Goal: Task Accomplishment & Management: Complete application form

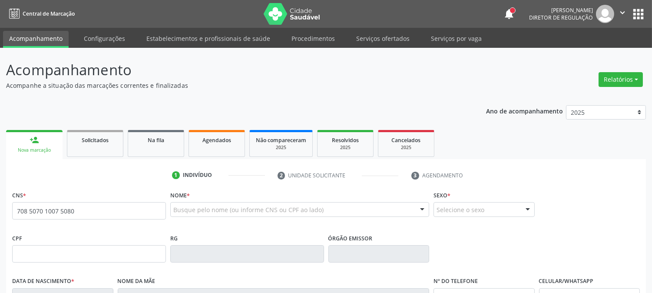
type input "708 5070 1007 5080"
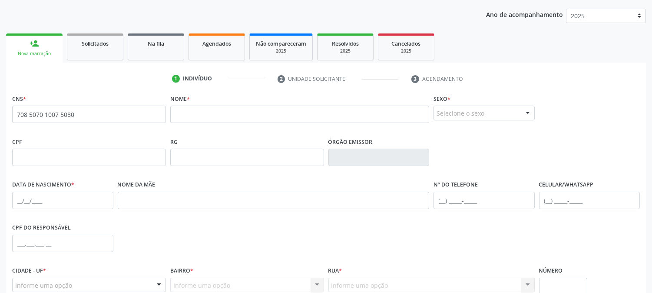
scroll to position [48, 0]
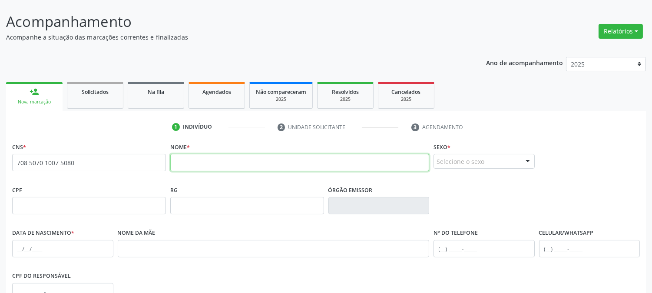
click at [252, 158] on input "text" at bounding box center [299, 162] width 259 height 17
type input "l"
type input "LAZARO J DA MATA [PERSON_NAME]"
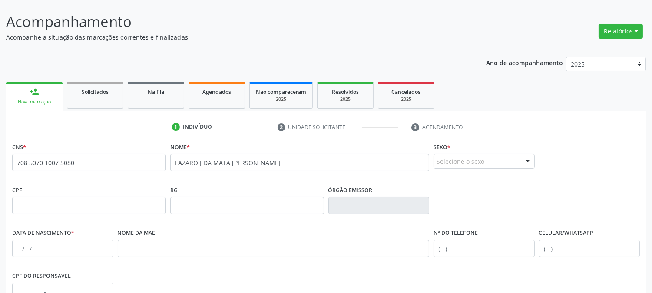
click at [501, 160] on div "Selecione o sexo" at bounding box center [483, 161] width 101 height 15
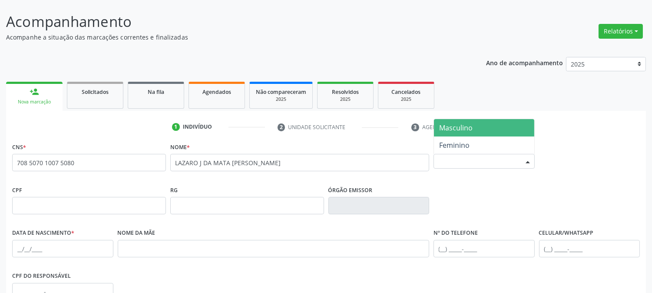
click at [485, 133] on span "Masculino" at bounding box center [484, 127] width 100 height 17
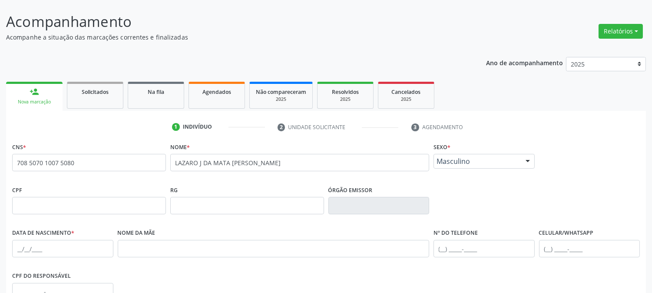
scroll to position [145, 0]
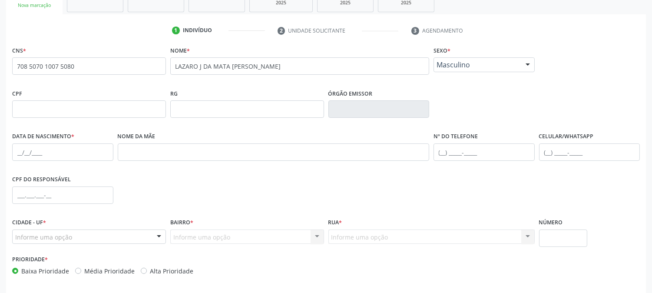
click at [10, 152] on div "Data de nascimento *" at bounding box center [63, 151] width 106 height 43
click at [22, 149] on input "text" at bounding box center [62, 151] width 101 height 17
type input "[DATE]"
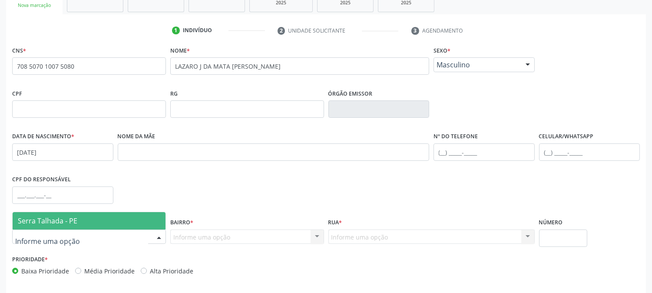
click at [77, 236] on div at bounding box center [89, 236] width 154 height 15
click at [77, 216] on span "Serra Talhada - PE" at bounding box center [89, 220] width 153 height 17
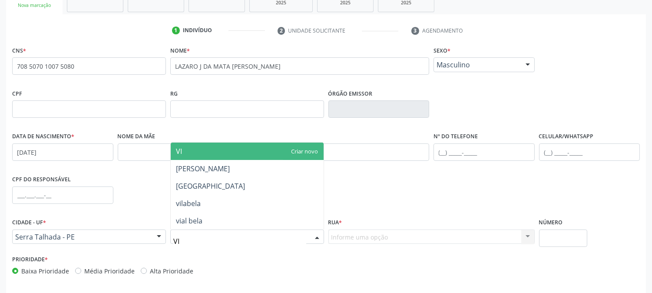
type input "VIL"
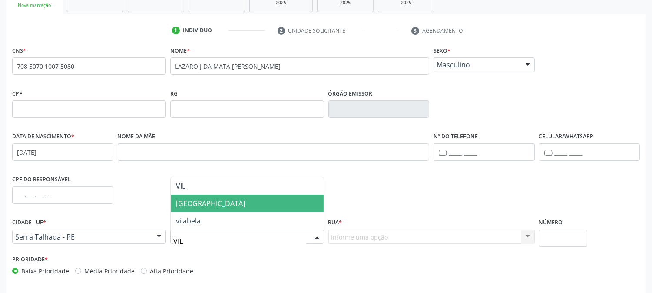
click at [228, 208] on span "[GEOGRAPHIC_DATA]" at bounding box center [247, 203] width 153 height 17
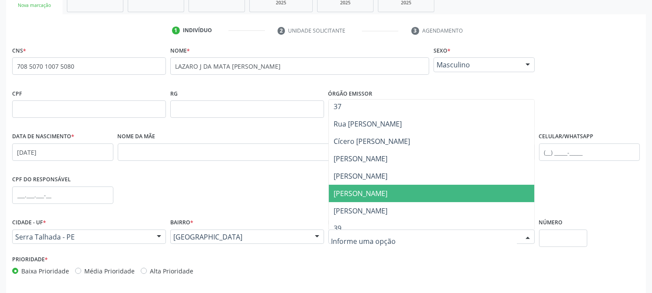
scroll to position [386, 0]
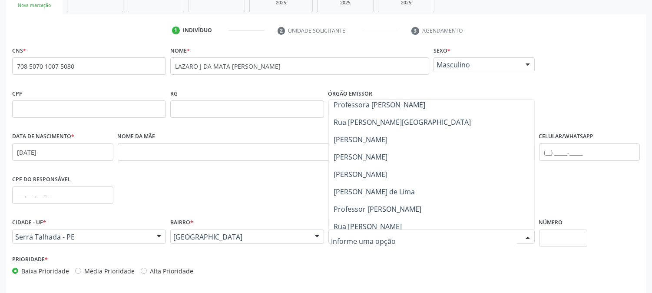
click at [385, 189] on span "[PERSON_NAME] de Lima" at bounding box center [374, 192] width 81 height 10
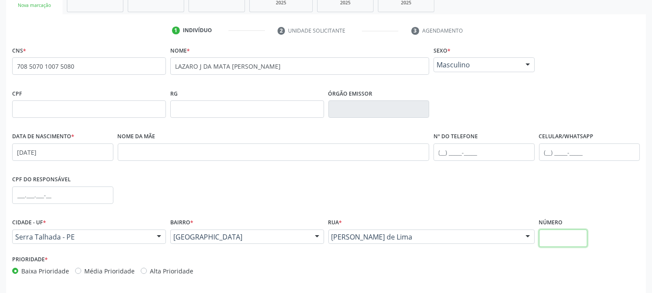
click at [563, 238] on input "text" at bounding box center [563, 237] width 48 height 17
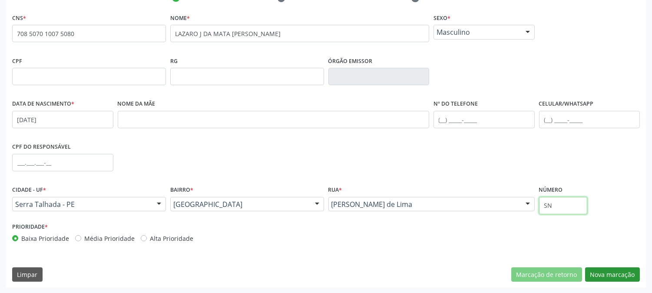
type input "SN"
click at [604, 271] on button "Nova marcação" at bounding box center [612, 274] width 55 height 15
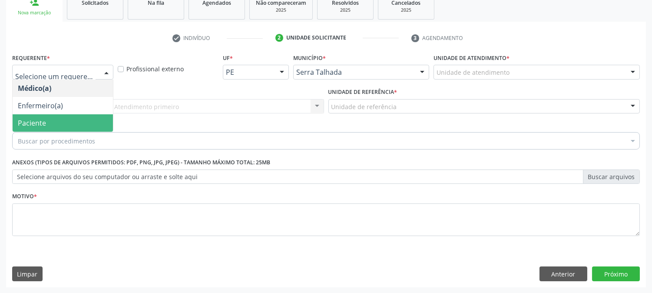
click at [79, 123] on span "Paciente" at bounding box center [63, 122] width 100 height 17
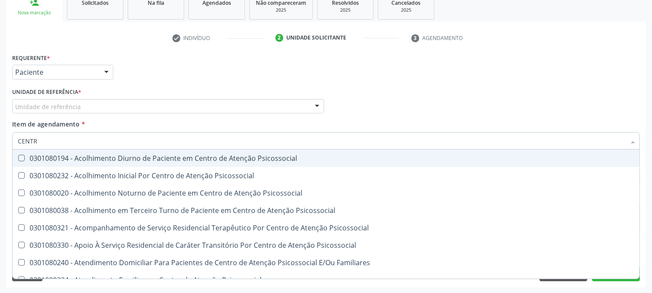
type input "CENTRO"
drag, startPoint x: 86, startPoint y: 139, endPoint x: 0, endPoint y: 139, distance: 85.5
click at [0, 139] on div "Acompanhamento Acompanhe a situação das marcações correntes e finalizadas Relat…" at bounding box center [326, 102] width 652 height 383
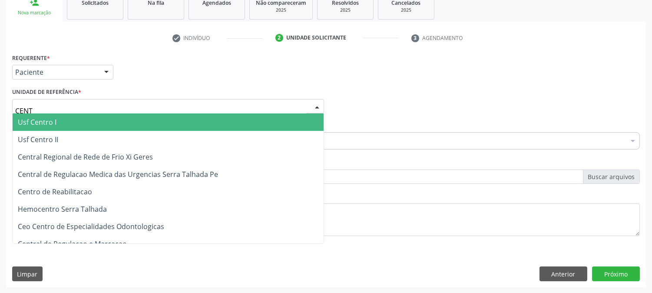
type input "CENTR"
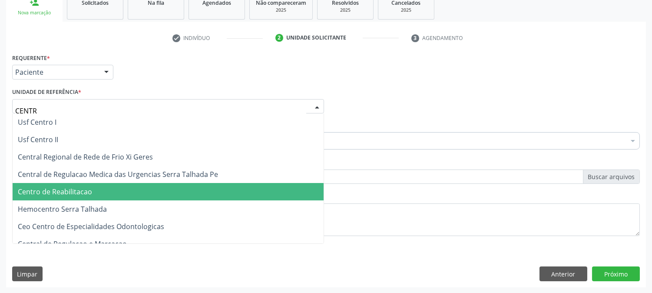
click at [68, 187] on span "Centro de Reabilitacao" at bounding box center [55, 192] width 74 height 10
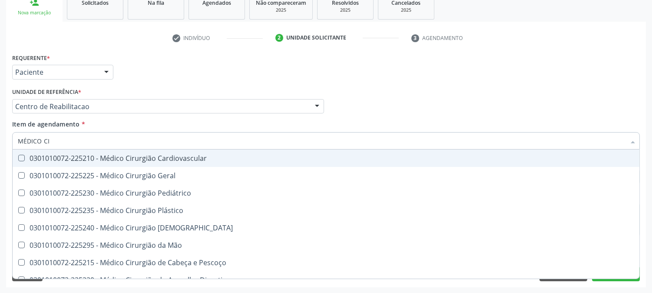
type input "MÉDICO CIR"
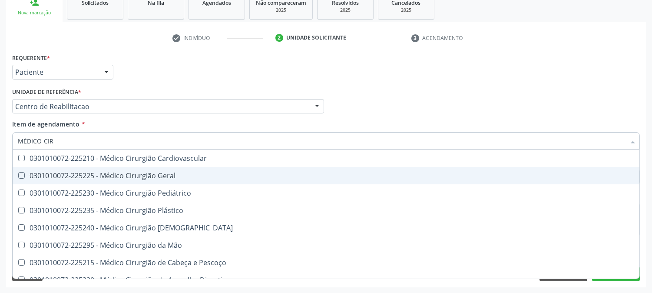
click at [74, 180] on span "0301010072-225225 - Médico Cirurgião Geral" at bounding box center [326, 175] width 627 height 17
checkbox Geral "true"
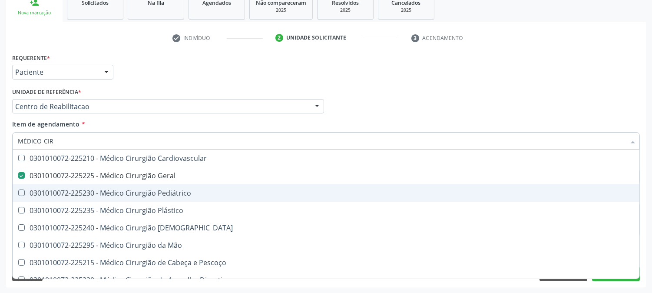
click at [0, 192] on div "Acompanhamento Acompanhe a situação das marcações correntes e finalizadas Relat…" at bounding box center [326, 102] width 652 height 383
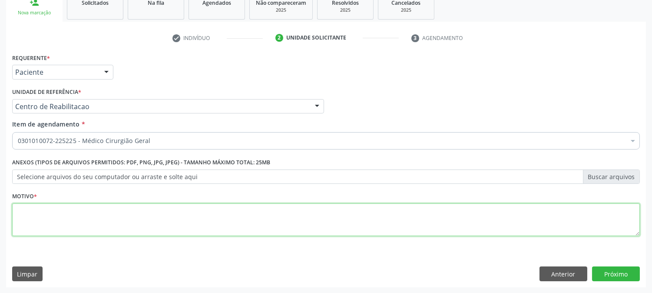
click at [38, 209] on textarea at bounding box center [325, 219] width 627 height 33
type textarea "."
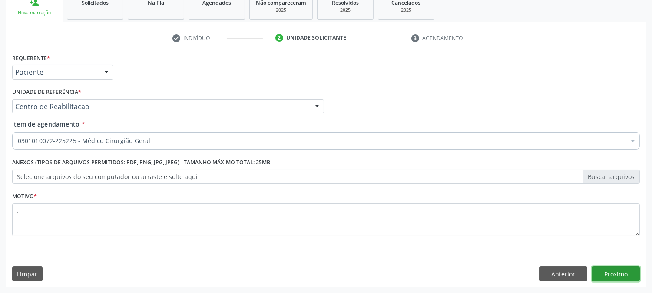
click at [627, 270] on button "Próximo" at bounding box center [616, 273] width 48 height 15
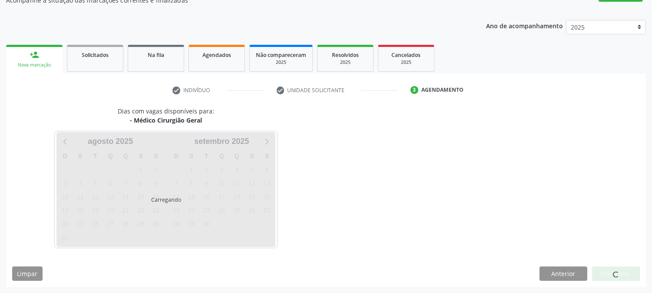
scroll to position [85, 0]
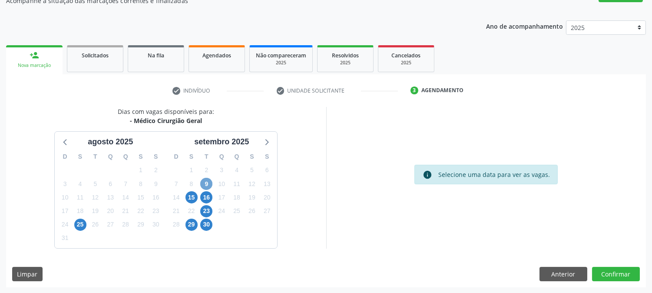
click at [209, 185] on span "9" at bounding box center [206, 184] width 12 height 12
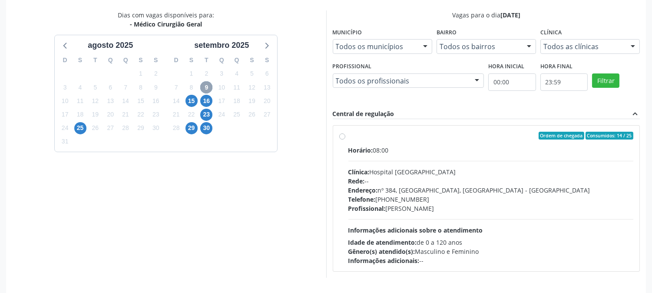
scroll to position [210, 0]
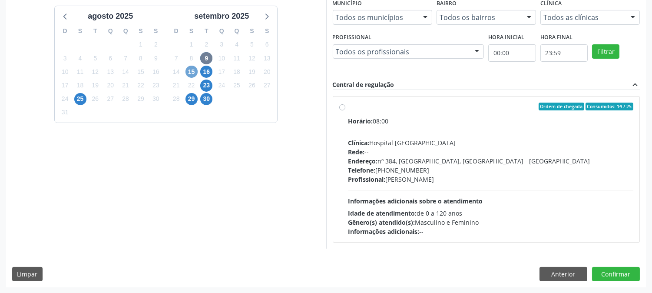
click at [188, 70] on span "15" at bounding box center [191, 72] width 12 height 12
click at [415, 140] on div "Clínica: Policlinica Municipal" at bounding box center [490, 142] width 285 height 9
click at [345, 110] on input "Ordem de chegada Consumidos: 7 / 20 Horário: 08:30 Clínica: Policlinica Municip…" at bounding box center [342, 106] width 6 height 8
radio input "true"
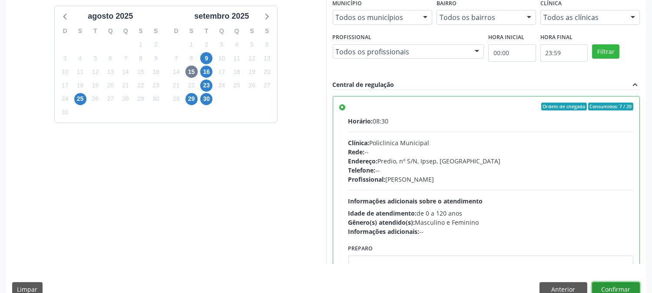
click at [598, 285] on button "Confirmar" at bounding box center [616, 289] width 48 height 15
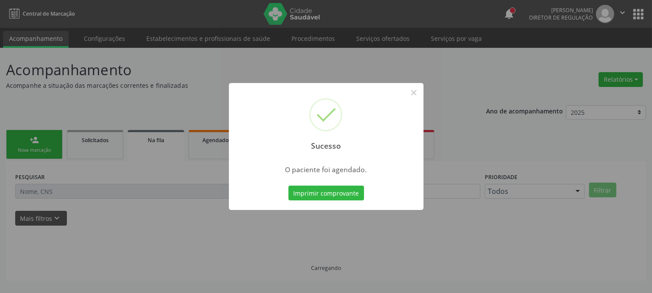
scroll to position [0, 0]
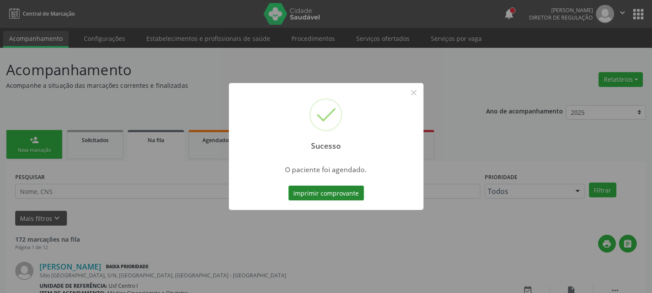
click at [327, 193] on button "Imprimir comprovante" at bounding box center [326, 192] width 76 height 15
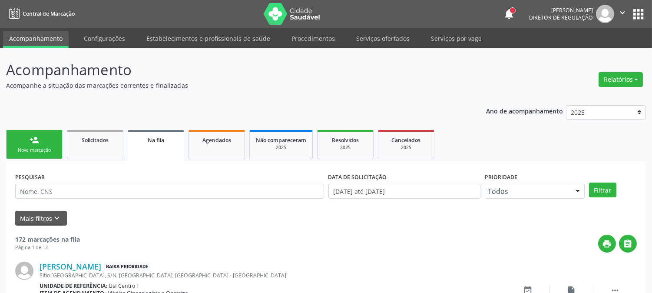
click at [48, 149] on div "Nova marcação" at bounding box center [34, 150] width 43 height 7
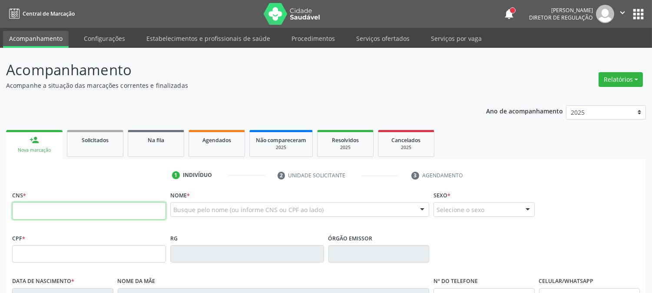
click at [69, 213] on input "text" at bounding box center [89, 210] width 154 height 17
type input "898 0029 8969 5003"
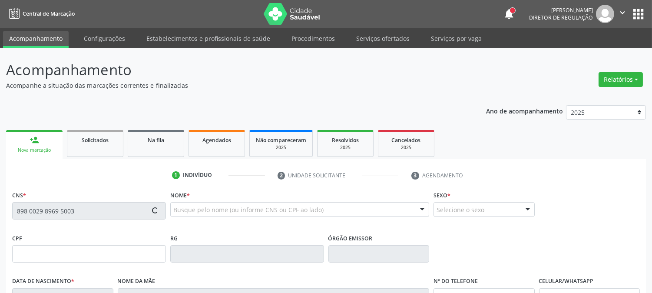
scroll to position [48, 0]
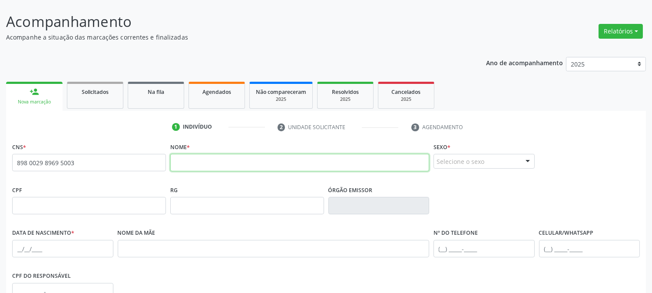
drag, startPoint x: 198, startPoint y: 167, endPoint x: 197, endPoint y: 162, distance: 4.4
click at [197, 162] on input "text" at bounding box center [299, 162] width 259 height 17
type input "NEYRIANE B F MOURATO"
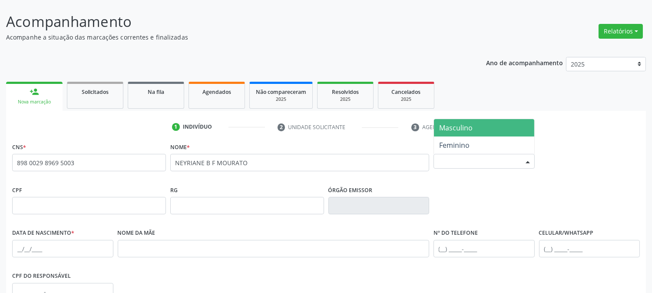
click at [489, 156] on div "Selecione o sexo" at bounding box center [483, 161] width 101 height 15
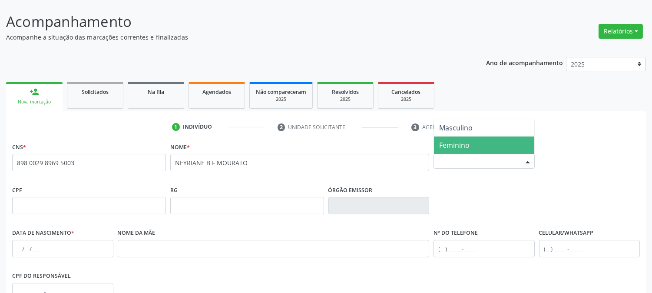
click at [481, 151] on span "Feminino" at bounding box center [484, 144] width 100 height 17
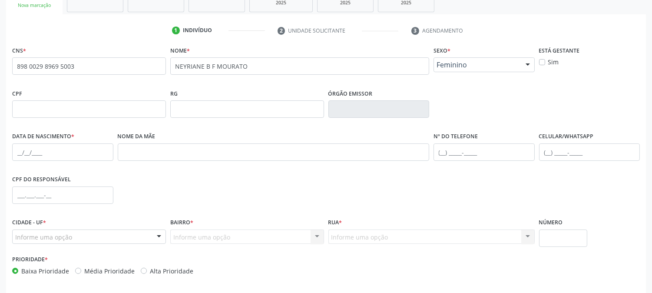
scroll to position [177, 0]
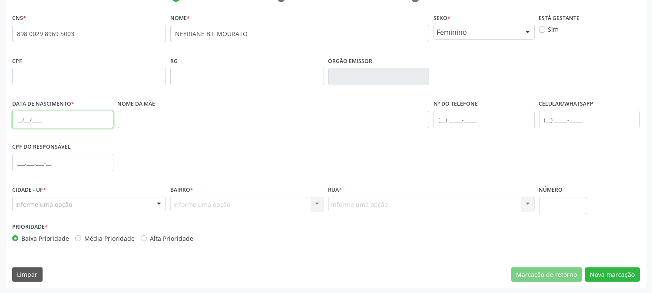
click at [16, 118] on input "text" at bounding box center [62, 119] width 101 height 17
type input "[DATE]"
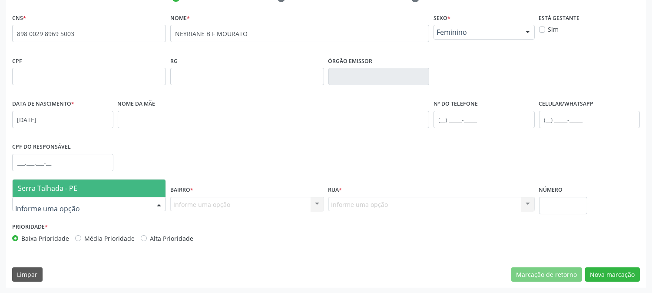
click at [125, 206] on div at bounding box center [89, 204] width 154 height 15
click at [109, 189] on span "Serra Talhada - PE" at bounding box center [89, 187] width 153 height 17
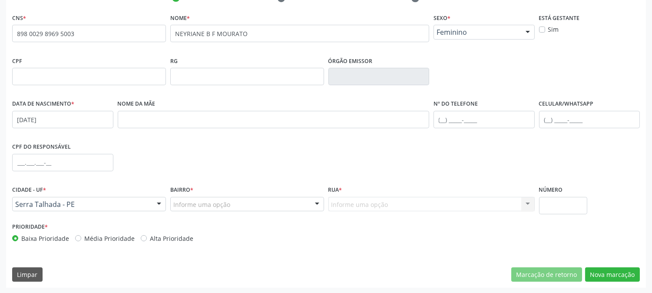
click at [267, 198] on div "Informe uma opção" at bounding box center [247, 204] width 154 height 15
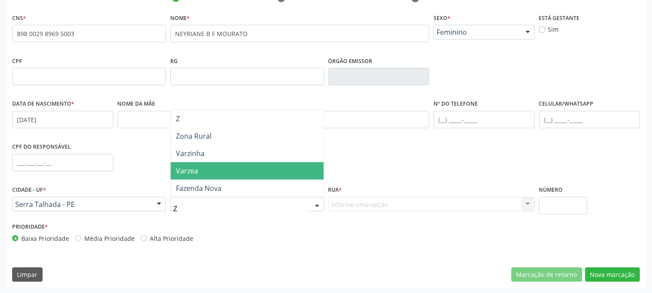
scroll to position [0, 0]
type input "ZO"
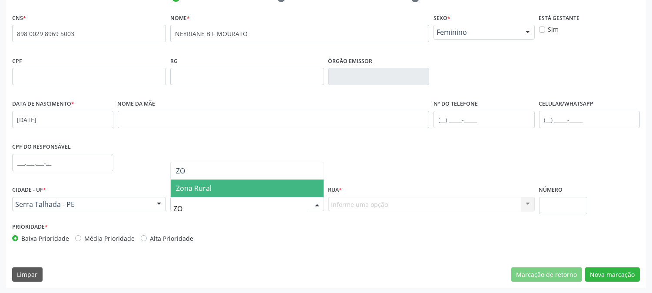
click at [242, 181] on span "Zona Rural" at bounding box center [247, 187] width 153 height 17
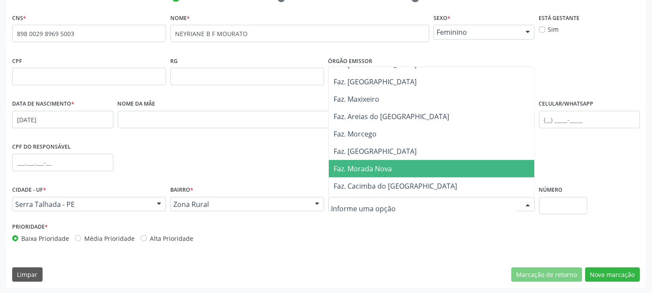
scroll to position [1061, 0]
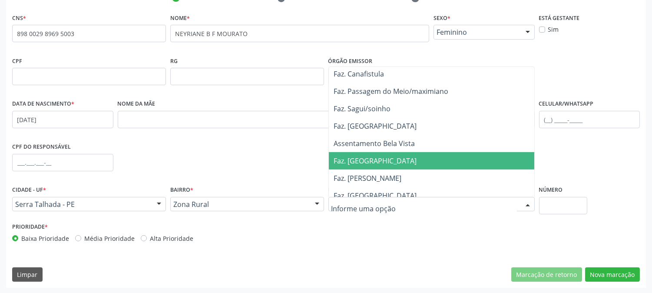
click at [394, 161] on span "Faz. [GEOGRAPHIC_DATA]" at bounding box center [375, 161] width 83 height 10
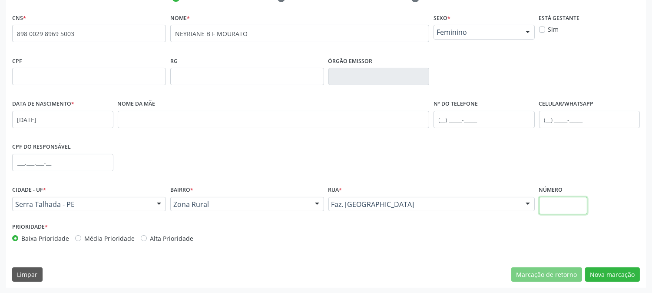
click at [569, 206] on input "text" at bounding box center [563, 205] width 48 height 17
type input "SN"
click at [598, 270] on button "Nova marcação" at bounding box center [612, 274] width 55 height 15
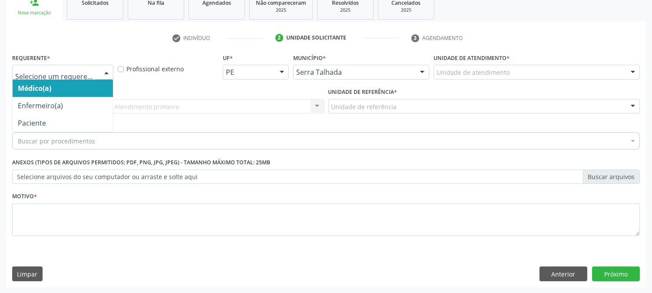
click at [100, 73] on div at bounding box center [106, 72] width 13 height 15
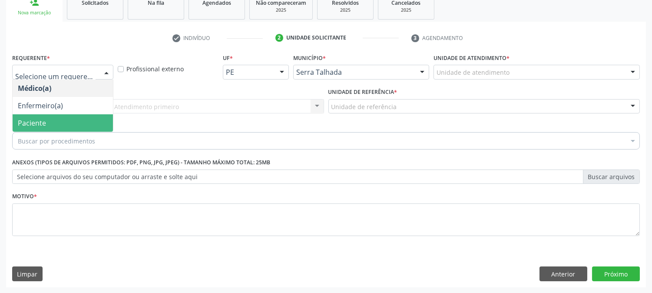
click at [90, 120] on span "Paciente" at bounding box center [63, 122] width 100 height 17
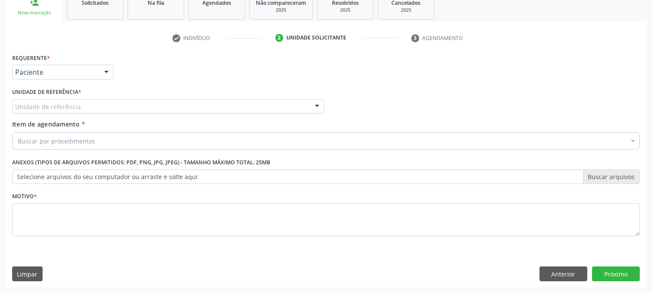
click at [90, 102] on div "Unidade de referência" at bounding box center [168, 106] width 312 height 15
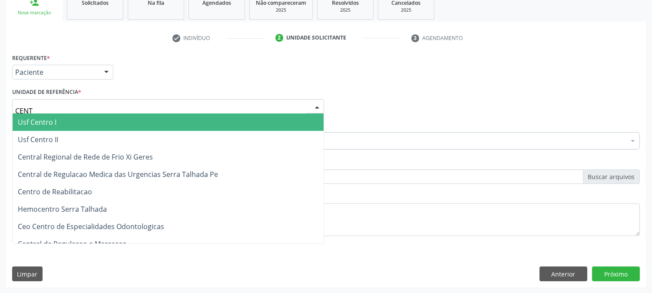
type input "CENTR"
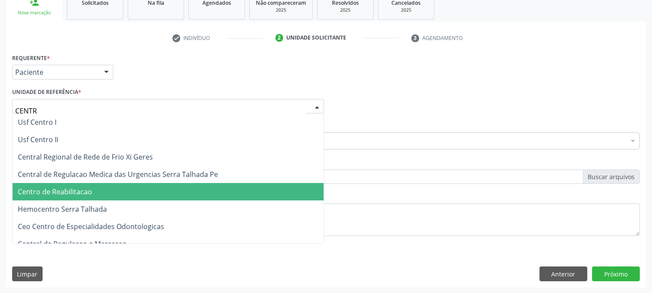
click at [94, 185] on span "Centro de Reabilitacao" at bounding box center [168, 191] width 311 height 17
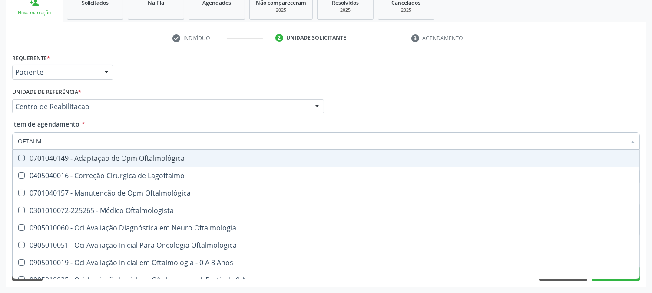
type input "OFTALMO"
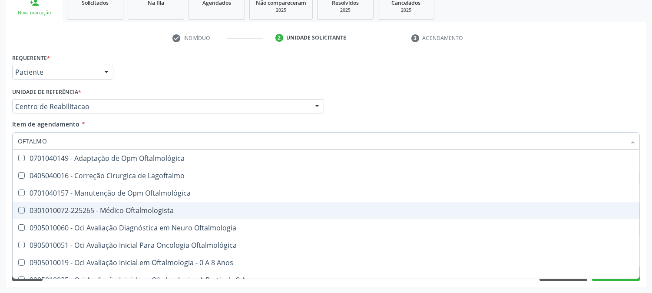
click at [63, 210] on div "0301010072-225265 - Médico Oftalmologista" at bounding box center [326, 210] width 616 height 7
checkbox Oftalmologista "true"
click at [0, 211] on div "Acompanhamento Acompanhe a situação das marcações correntes e finalizadas Relat…" at bounding box center [326, 102] width 652 height 383
checkbox Lagoftalmo "true"
checkbox Oftalmologista "false"
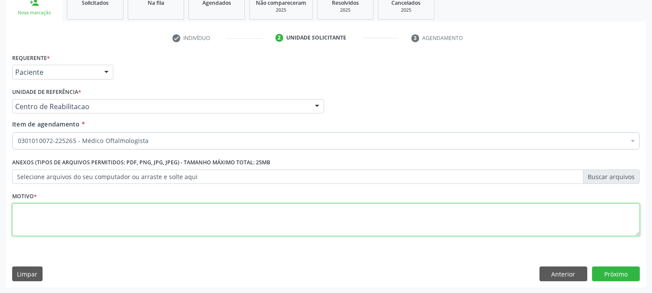
click at [33, 221] on textarea at bounding box center [325, 219] width 627 height 33
type textarea "."
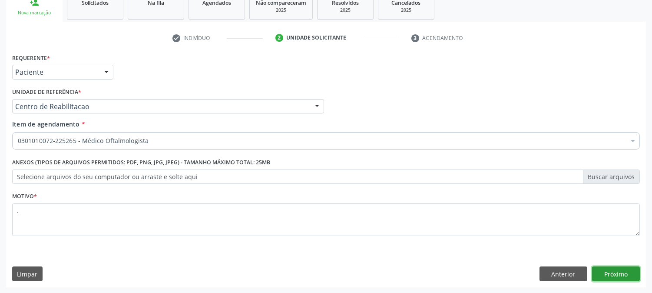
click at [612, 268] on button "Próximo" at bounding box center [616, 273] width 48 height 15
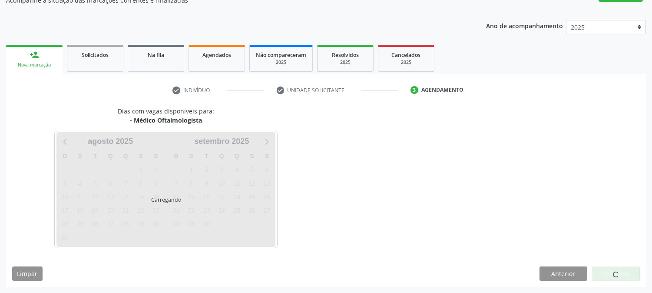
scroll to position [85, 0]
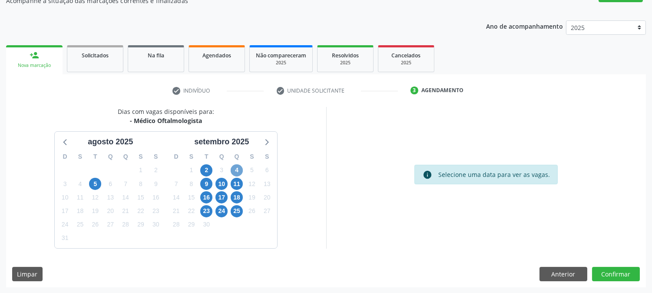
click at [237, 169] on span "4" at bounding box center [237, 170] width 12 height 12
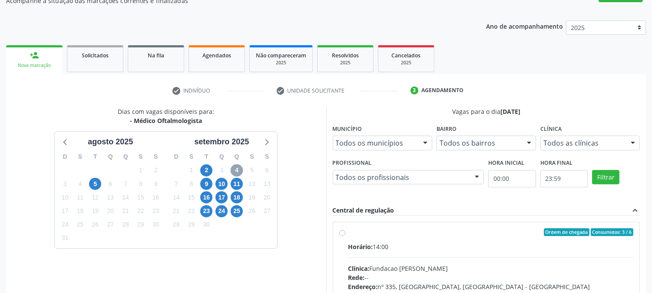
scroll to position [226, 0]
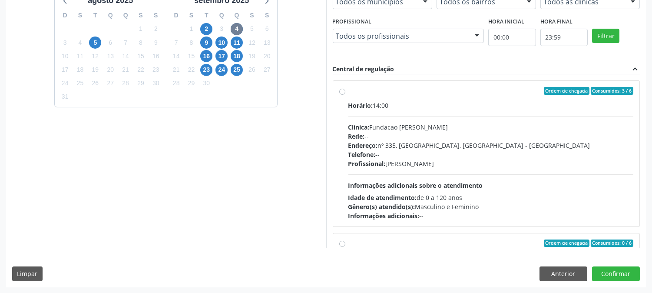
click at [518, 183] on div "Horário: 14:00 Clínica: Fundacao Altino Ventura Rede: -- Endereço: [STREET_ADDR…" at bounding box center [490, 160] width 285 height 119
click at [345, 95] on input "Ordem de chegada Consumidos: 3 / 6 Horário: 14:00 Clínica: Fundacao [PERSON_NAM…" at bounding box center [342, 91] width 6 height 8
radio input "true"
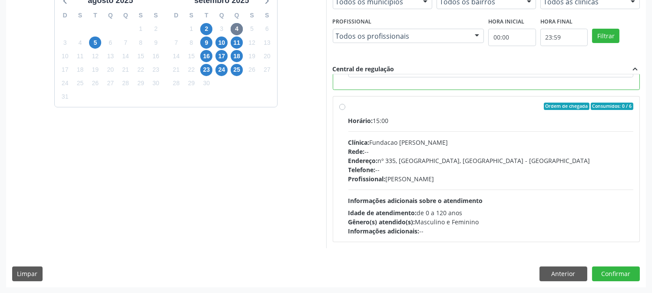
scroll to position [0, 0]
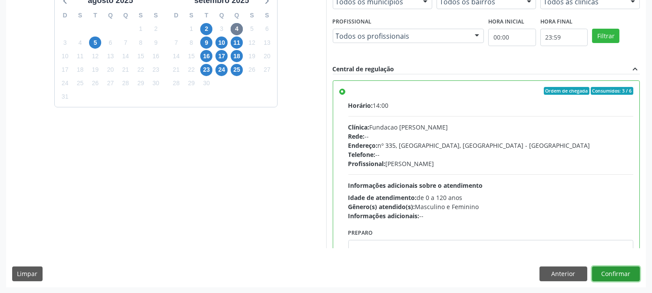
click at [607, 275] on button "Confirmar" at bounding box center [616, 273] width 48 height 15
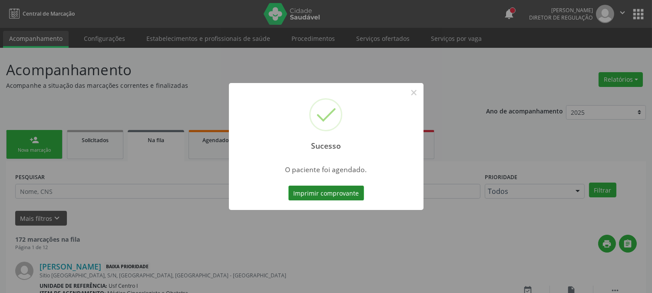
click at [339, 191] on button "Imprimir comprovante" at bounding box center [326, 192] width 76 height 15
